Goal: Task Accomplishment & Management: Use online tool/utility

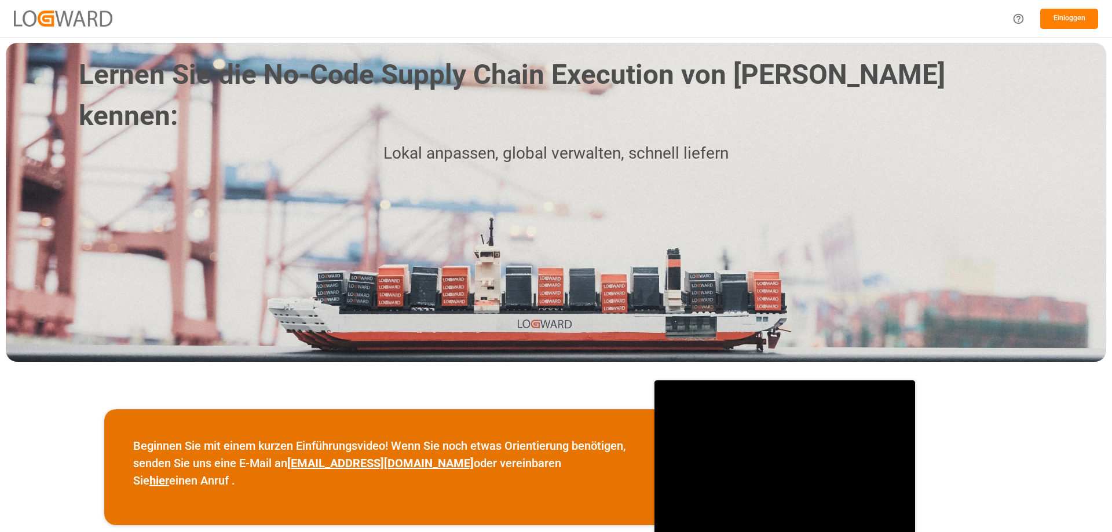
click at [738, 4] on div "Einloggen" at bounding box center [556, 18] width 1112 height 37
click at [1064, 16] on font "Einloggen" at bounding box center [1070, 18] width 32 height 8
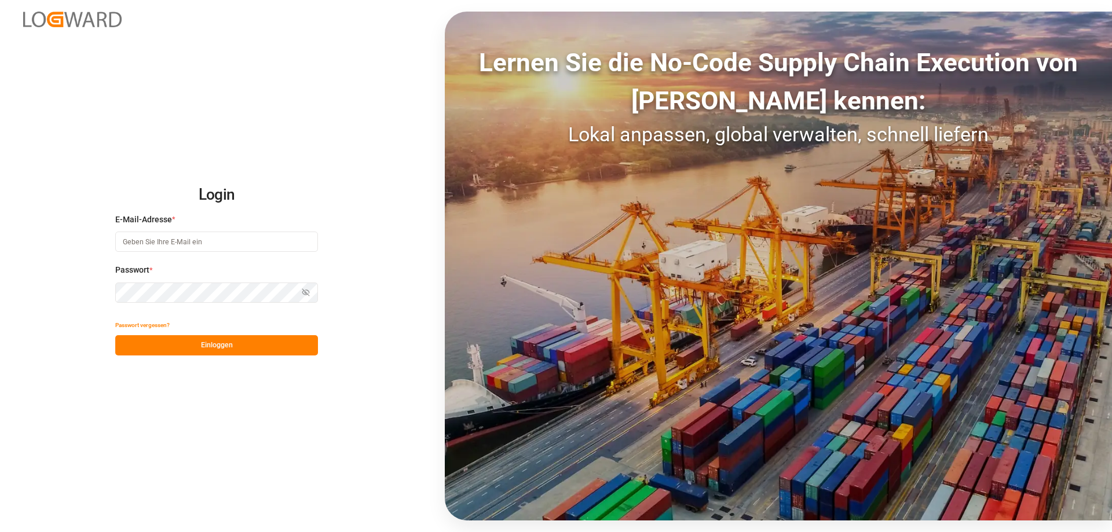
type input "dispo-benelux@nosta.de"
click at [231, 349] on font "Einloggen" at bounding box center [217, 345] width 32 height 8
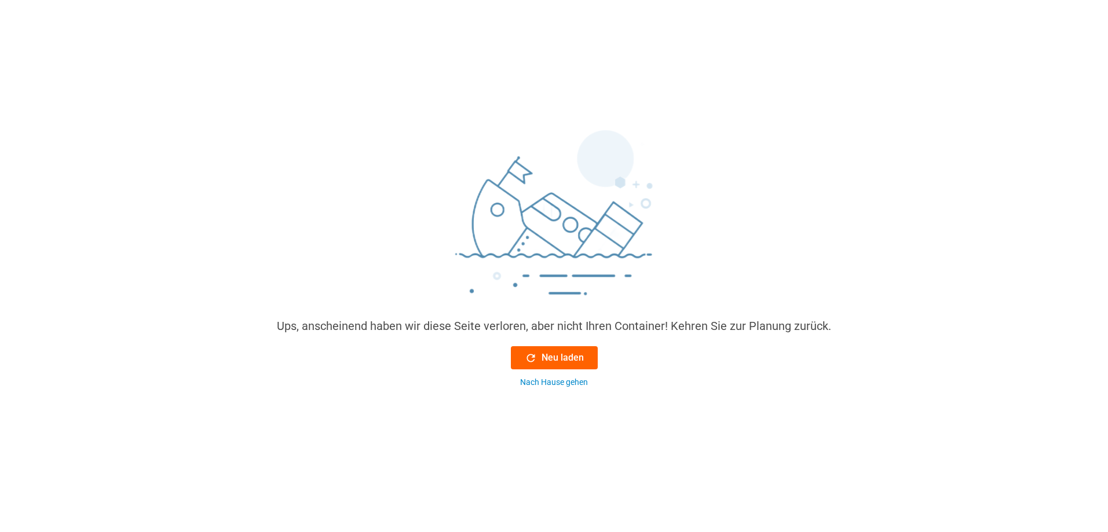
click at [527, 355] on icon at bounding box center [531, 358] width 12 height 12
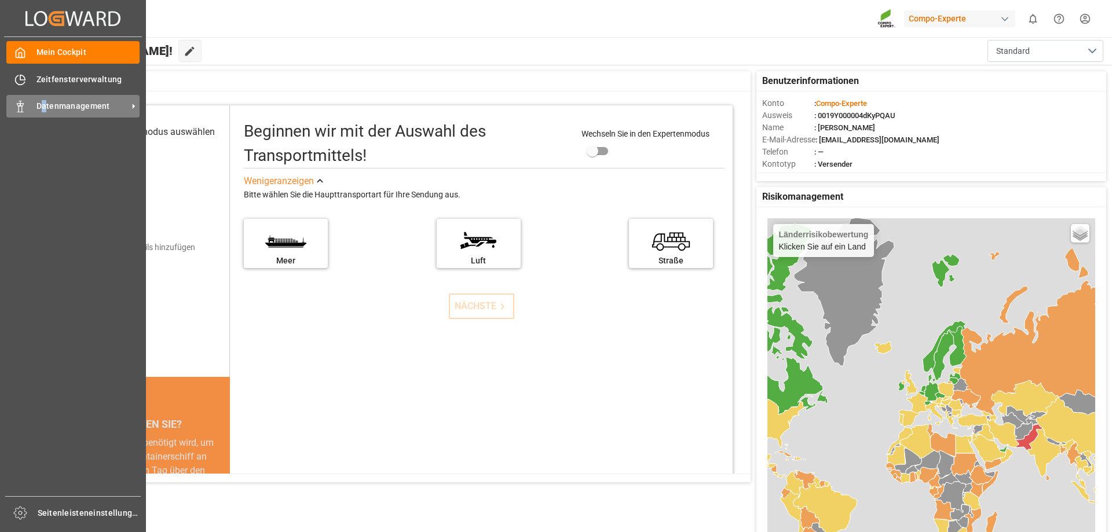
click at [46, 107] on font "Datenmanagement" at bounding box center [74, 105] width 74 height 9
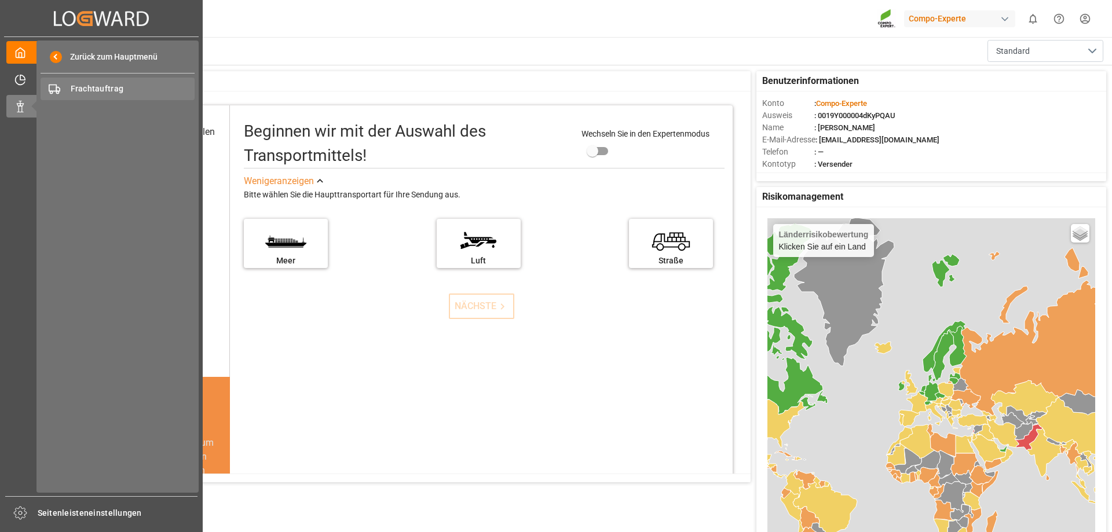
click at [160, 87] on span "Frachtauftrag" at bounding box center [133, 89] width 125 height 12
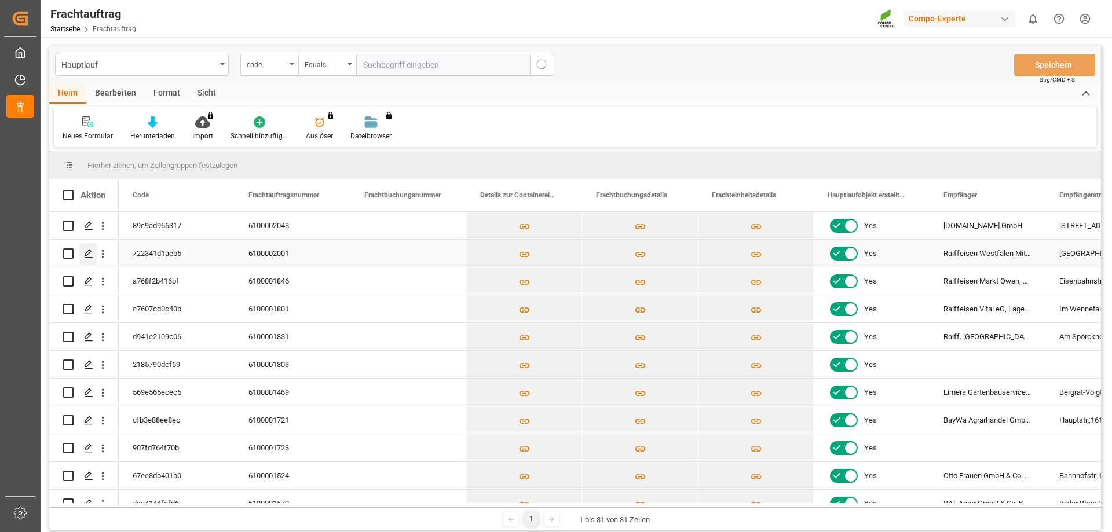
click at [86, 254] on icon "Drücken Sie die LEERTASTE, um diese Zeile auszuwählen." at bounding box center [88, 253] width 9 height 9
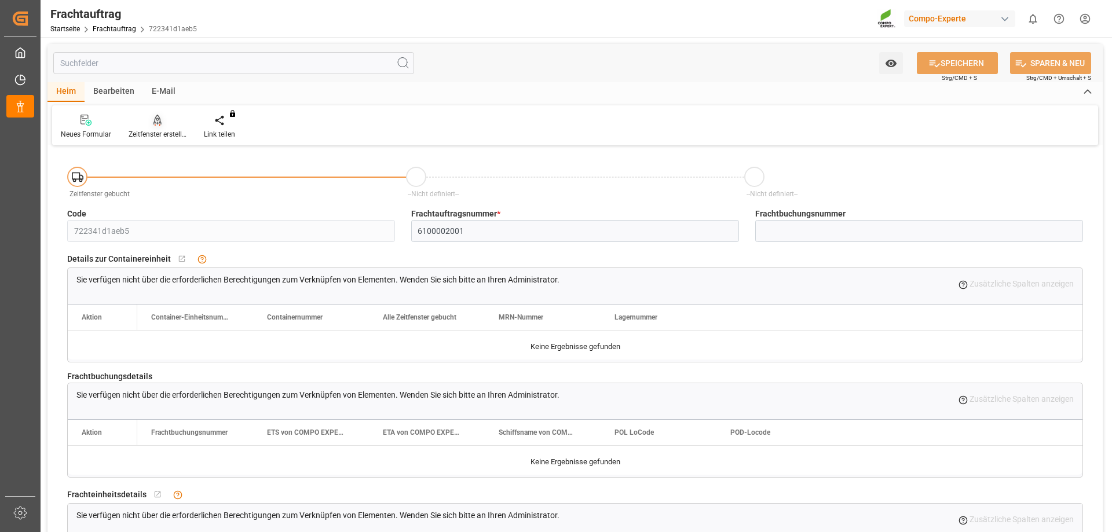
click at [169, 138] on font "Zeitfenster erstellen" at bounding box center [159, 134] width 61 height 8
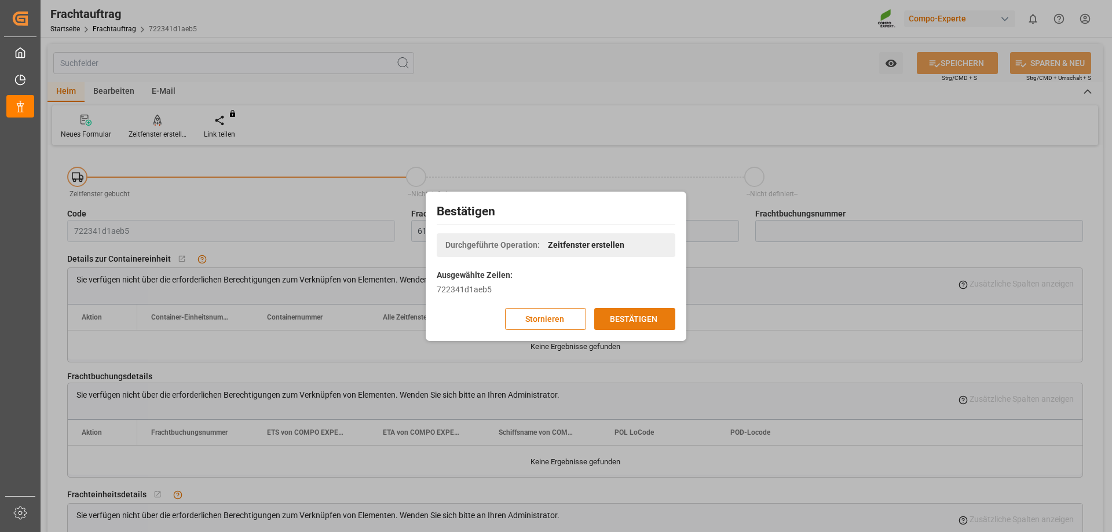
click at [626, 321] on font "BESTÄTIGEN" at bounding box center [634, 318] width 48 height 9
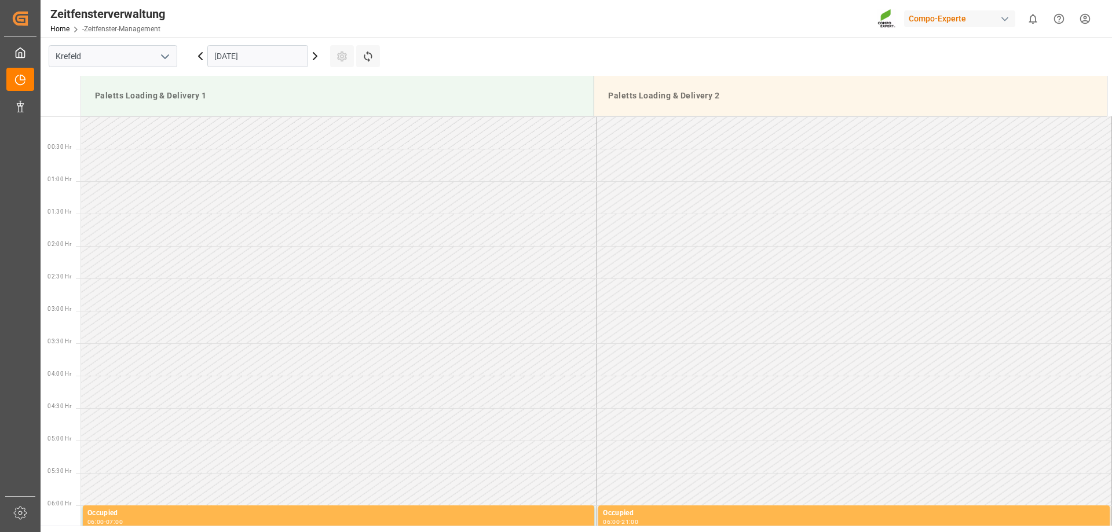
scroll to position [641, 0]
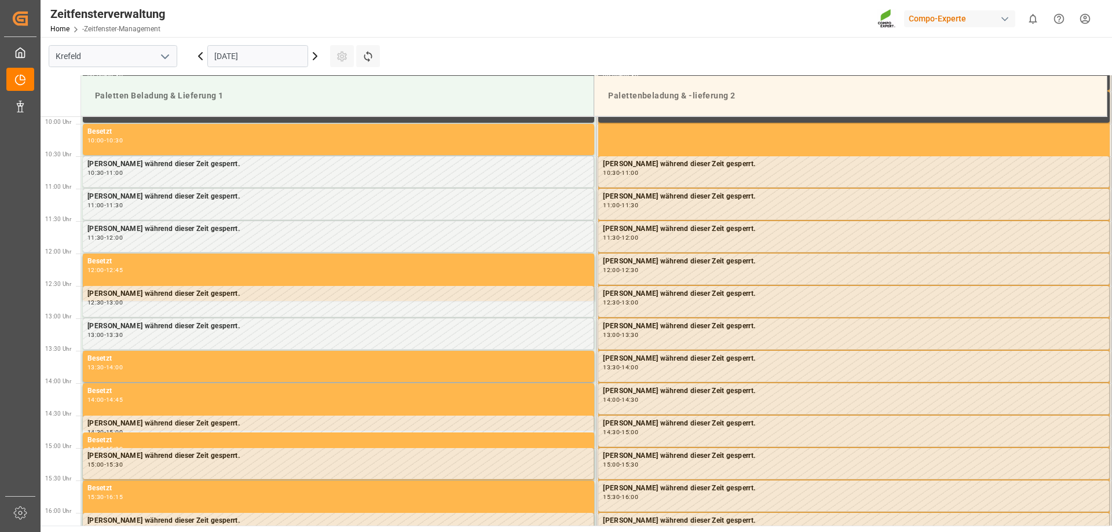
click at [317, 55] on icon at bounding box center [315, 56] width 14 height 14
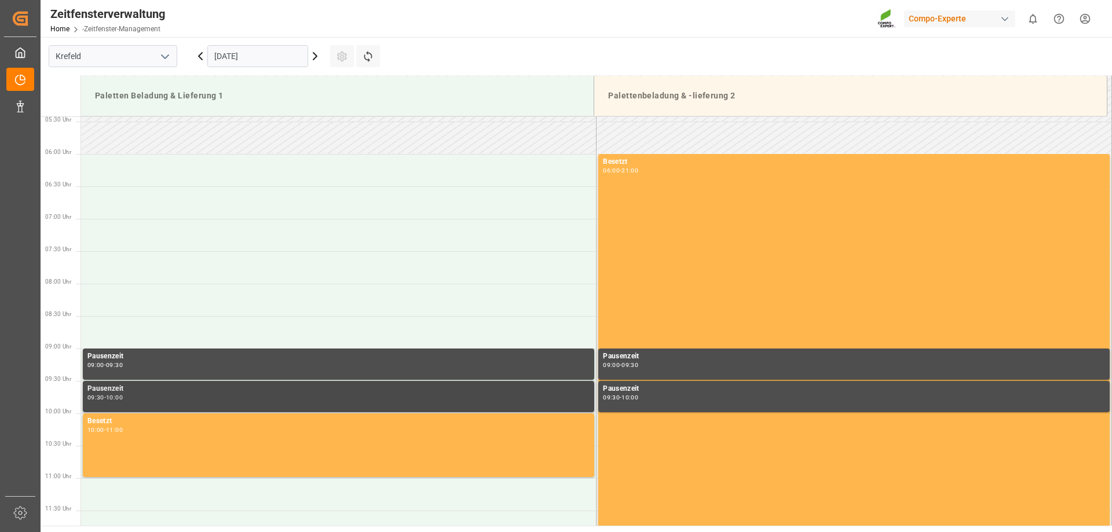
scroll to position [468, 0]
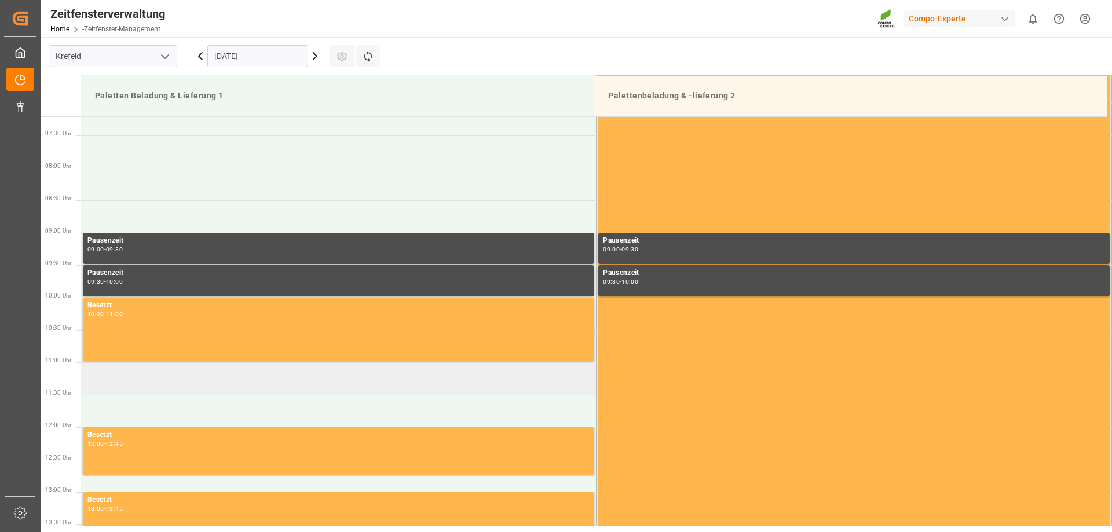
click at [140, 380] on td at bounding box center [339, 379] width 516 height 32
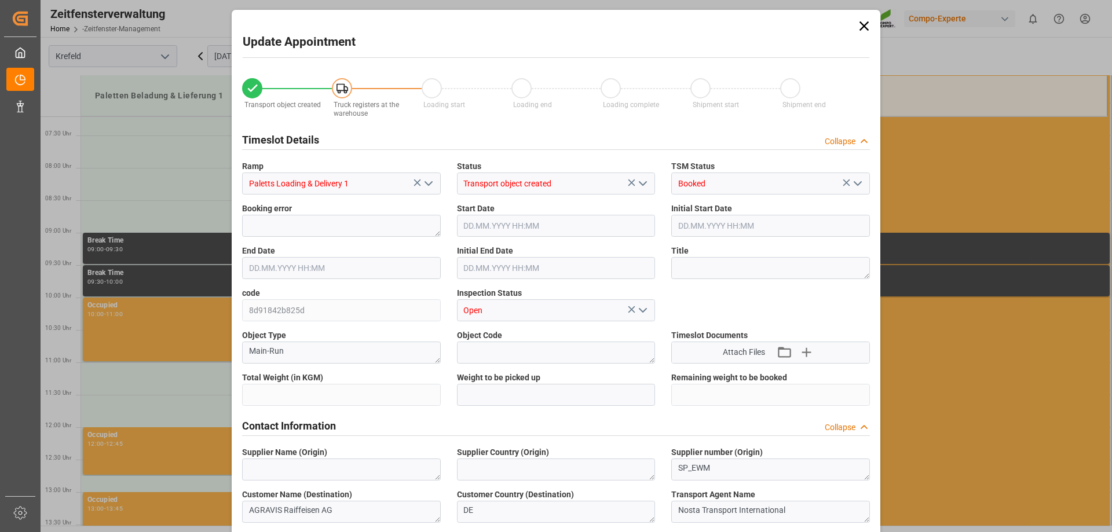
type input "24734"
type input "0"
type input "[DATE] 11:00"
type input "[DATE] 11:30"
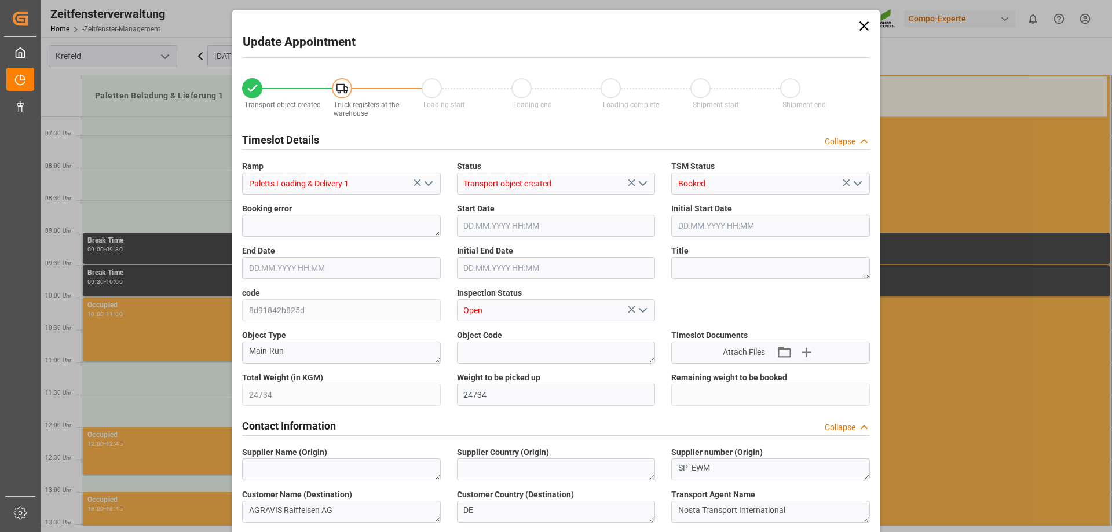
type input "[DATE] 08:06"
type input "[DATE] 09:12"
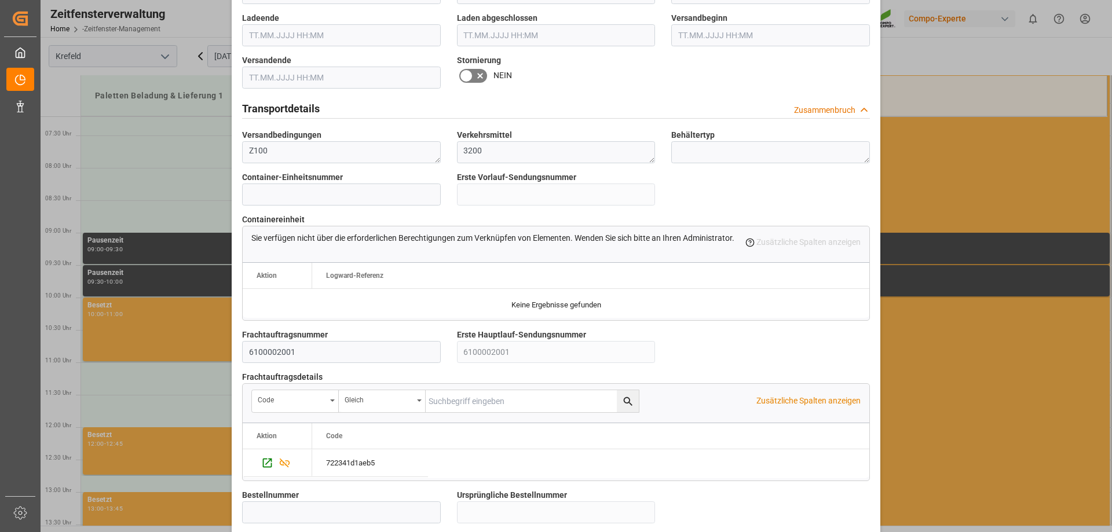
scroll to position [811, 0]
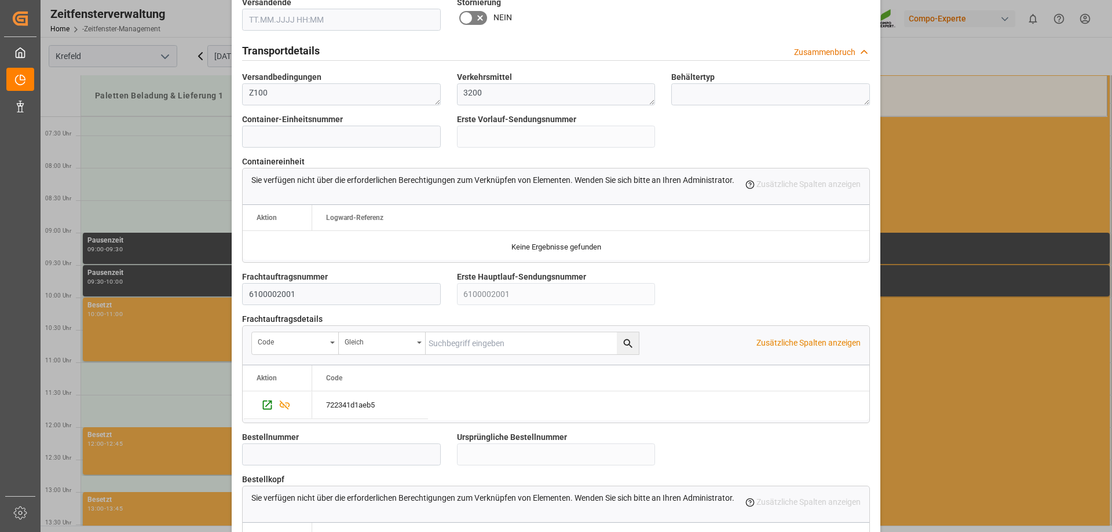
click at [457, 398] on div "722341d1aeb5" at bounding box center [590, 406] width 557 height 28
click at [397, 403] on div "722341d1aeb5" at bounding box center [370, 405] width 116 height 27
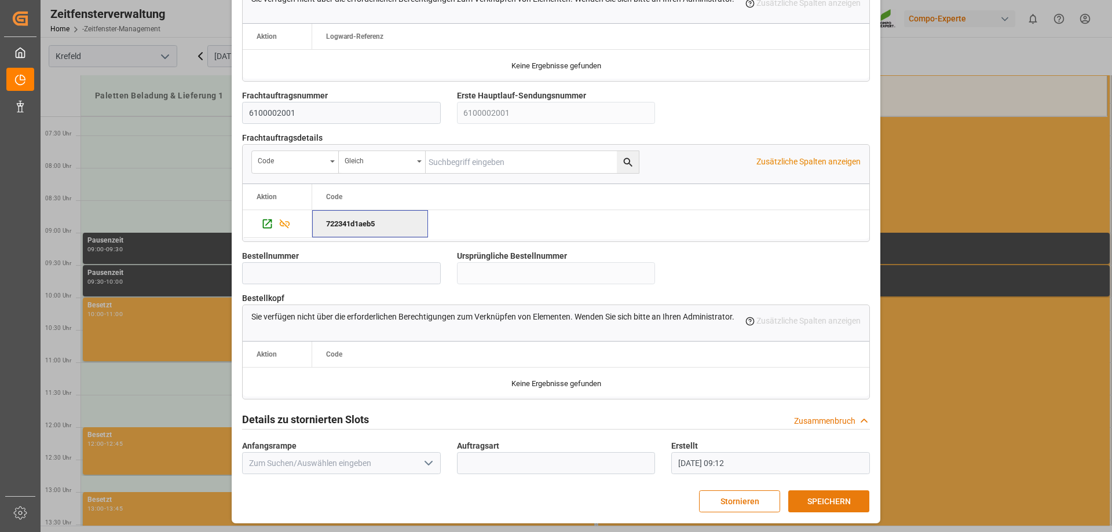
click at [819, 498] on font "SPEICHERN" at bounding box center [829, 501] width 43 height 9
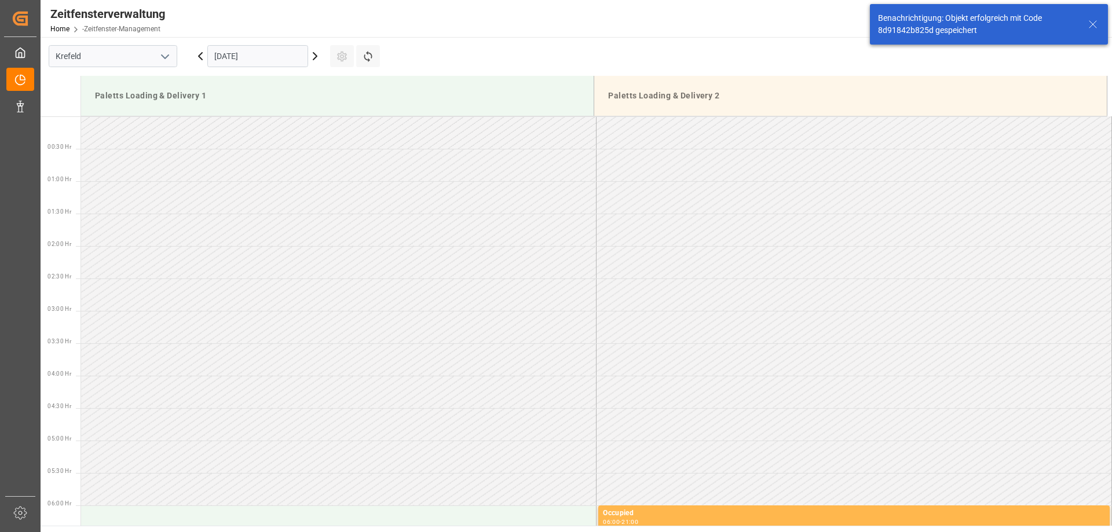
scroll to position [641, 0]
